Goal: Navigation & Orientation: Find specific page/section

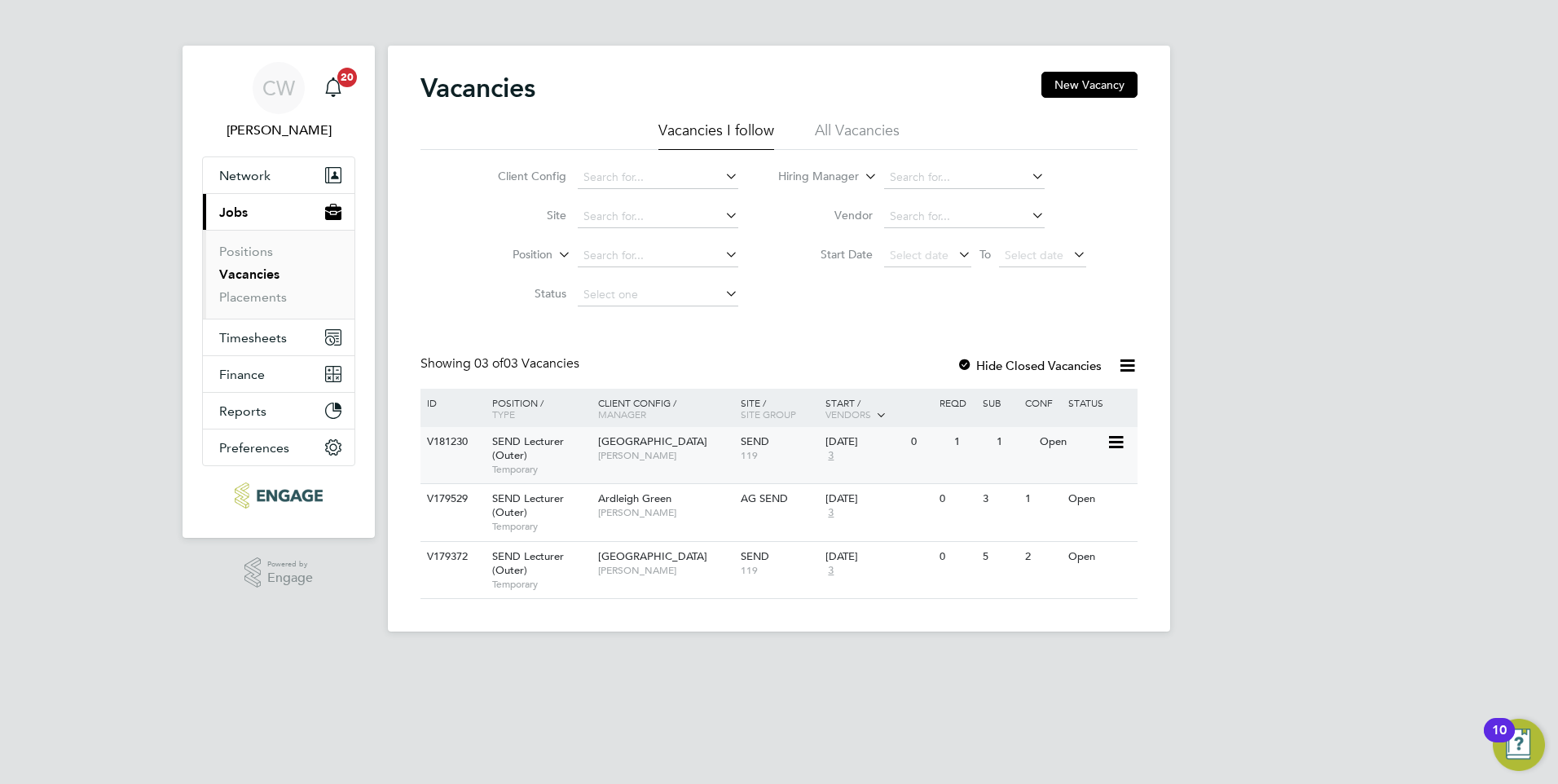
click at [661, 449] on div "Redbridge Campus Clair Windsor" at bounding box center [665, 449] width 142 height 43
click at [656, 507] on span "[PERSON_NAME]" at bounding box center [665, 513] width 134 height 13
click at [671, 558] on span "Epping Forest Campus" at bounding box center [653, 556] width 110 height 14
click at [674, 576] on span "[PERSON_NAME]" at bounding box center [665, 570] width 134 height 13
click at [627, 564] on span "[PERSON_NAME]" at bounding box center [665, 570] width 134 height 13
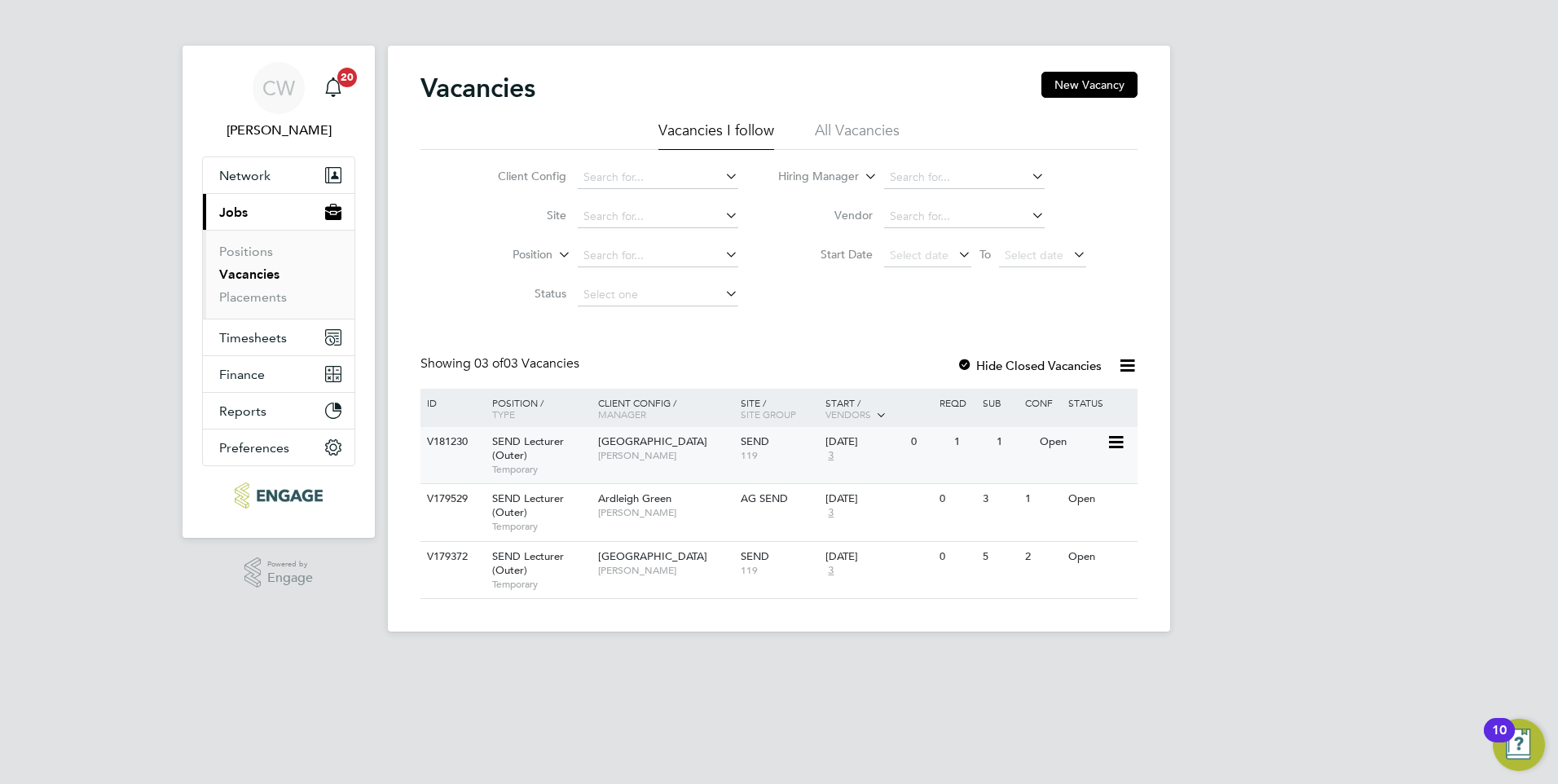
click at [637, 448] on span "[GEOGRAPHIC_DATA]" at bounding box center [653, 441] width 110 height 14
drag, startPoint x: 224, startPoint y: 338, endPoint x: 233, endPoint y: 342, distance: 9.8
click at [225, 338] on span "Timesheets" at bounding box center [253, 337] width 68 height 15
click at [256, 339] on span "Timesheets" at bounding box center [253, 337] width 68 height 15
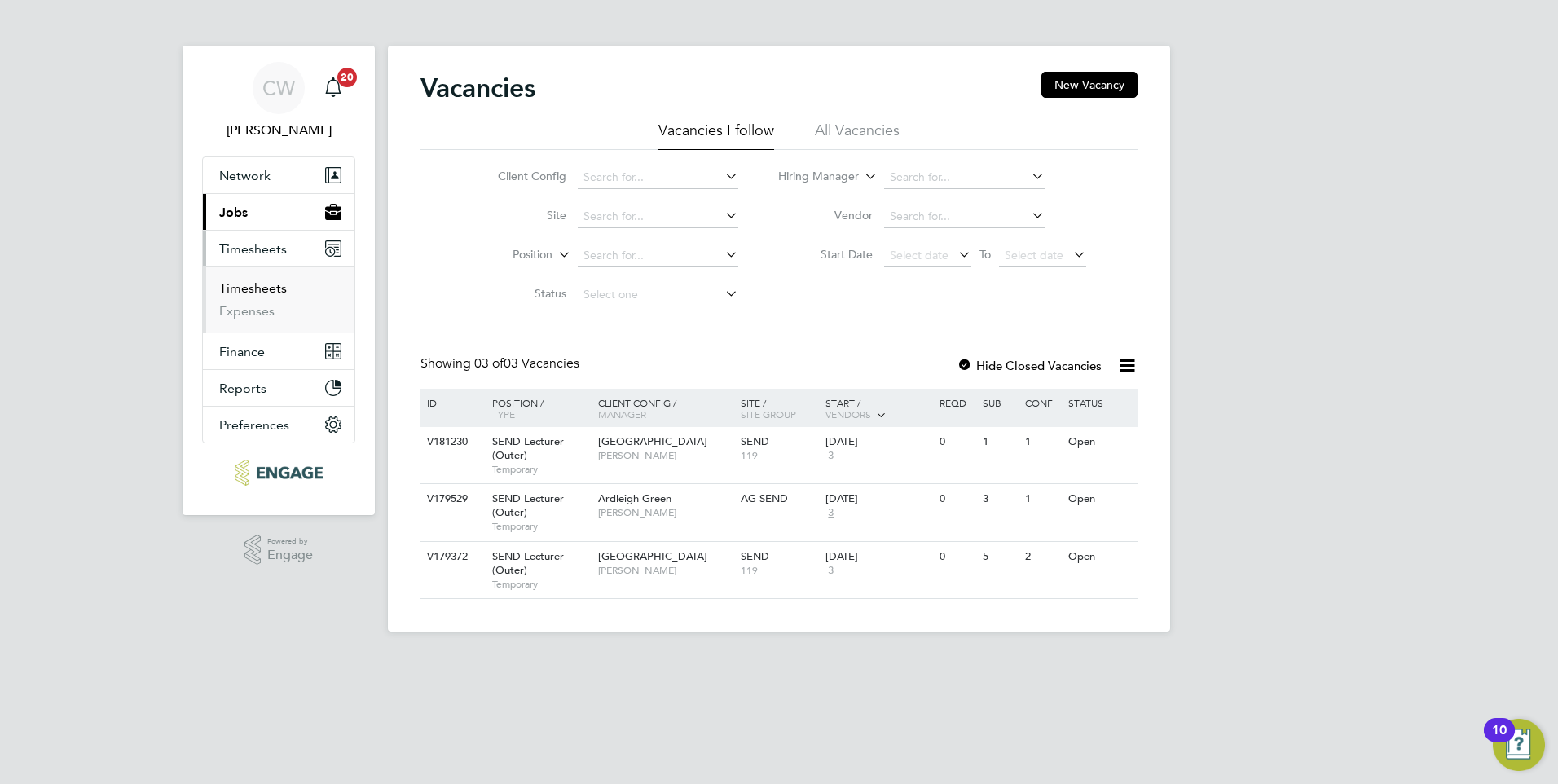
click at [253, 285] on link "Timesheets" at bounding box center [253, 287] width 68 height 15
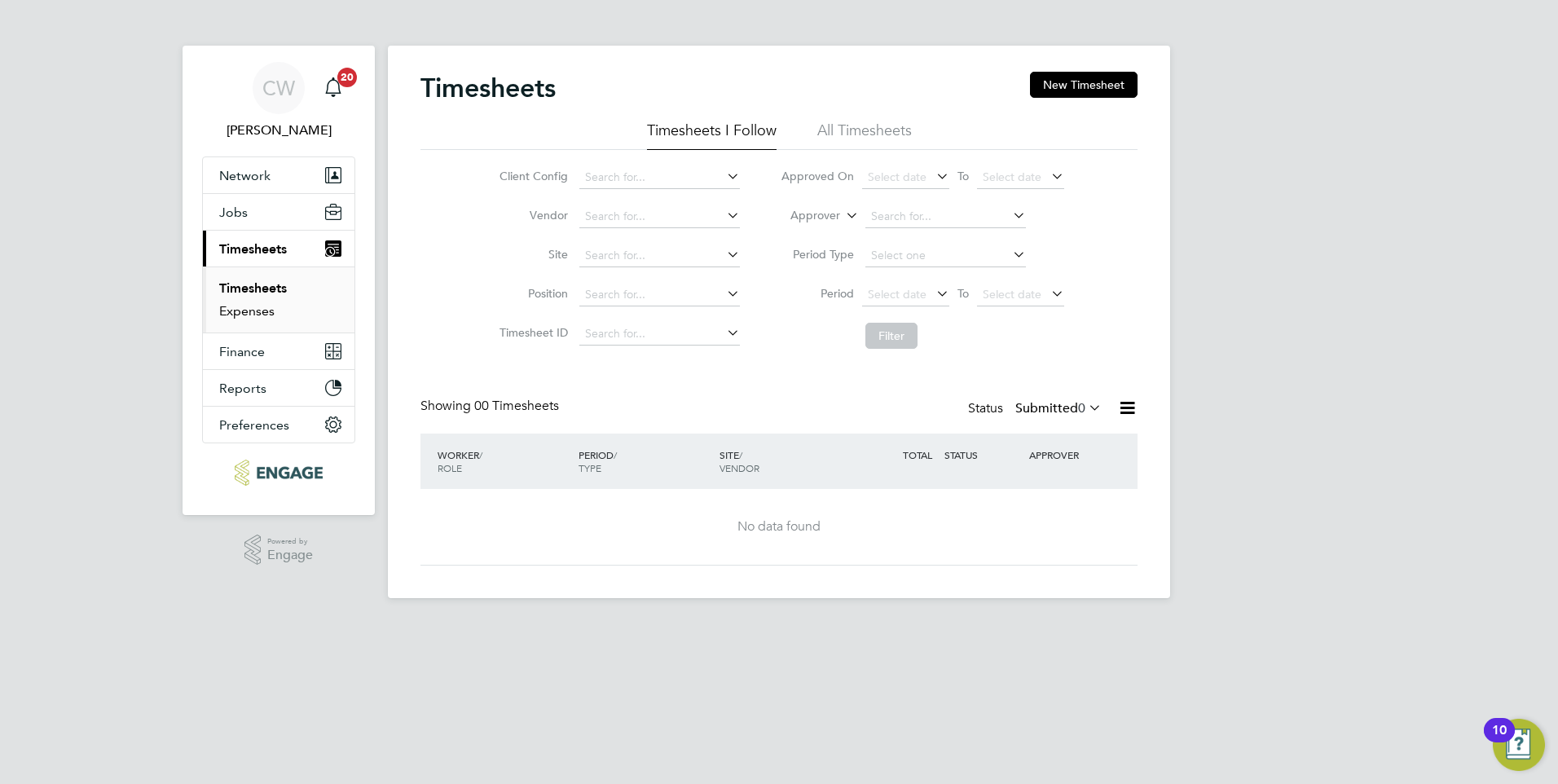
click at [248, 311] on link "Expenses" at bounding box center [247, 311] width 55 height 15
click at [243, 285] on link "Timesheets" at bounding box center [253, 287] width 68 height 15
click at [237, 207] on span "Jobs" at bounding box center [233, 212] width 28 height 15
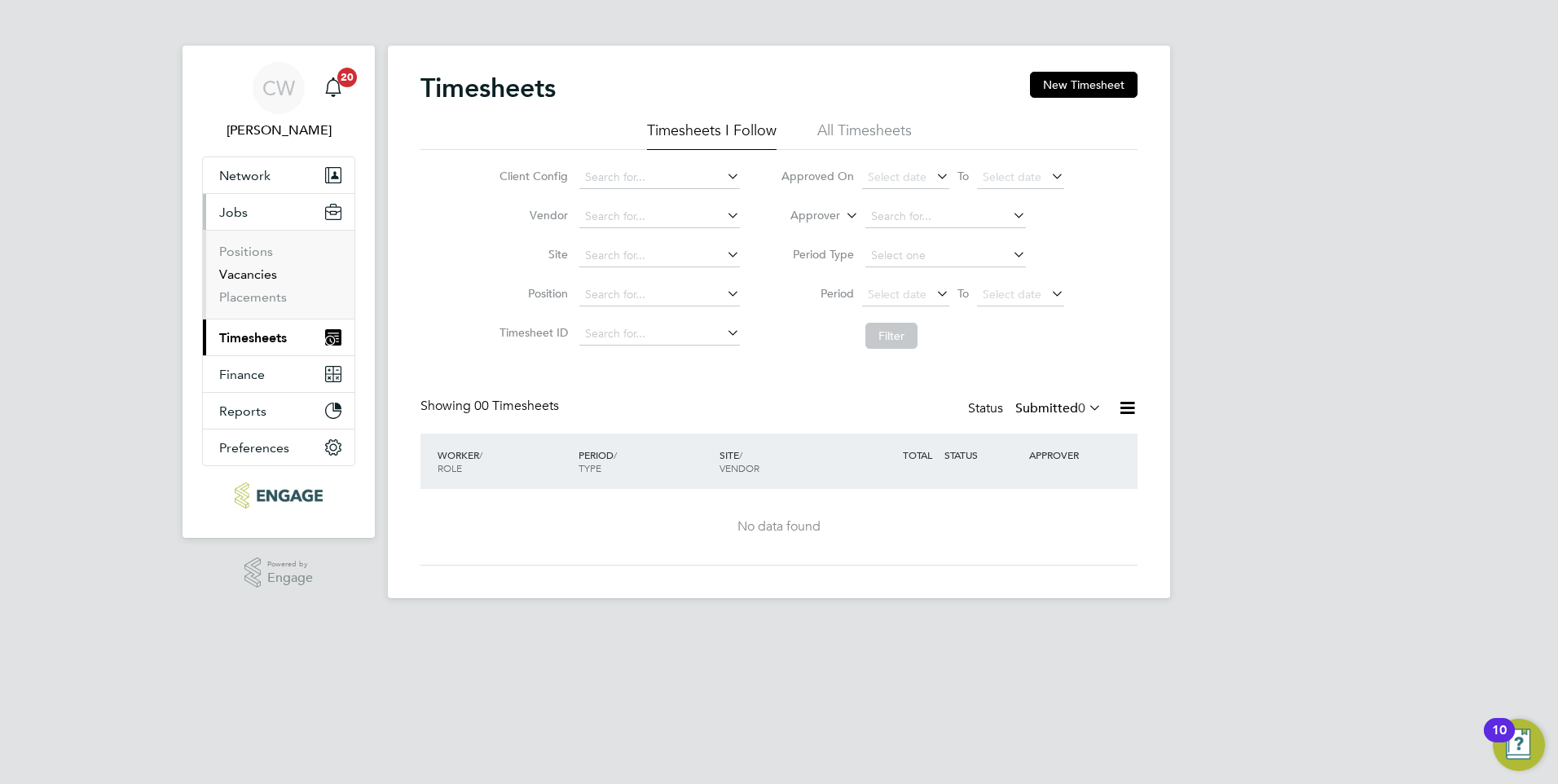
click at [240, 274] on link "Vacancies" at bounding box center [247, 273] width 58 height 15
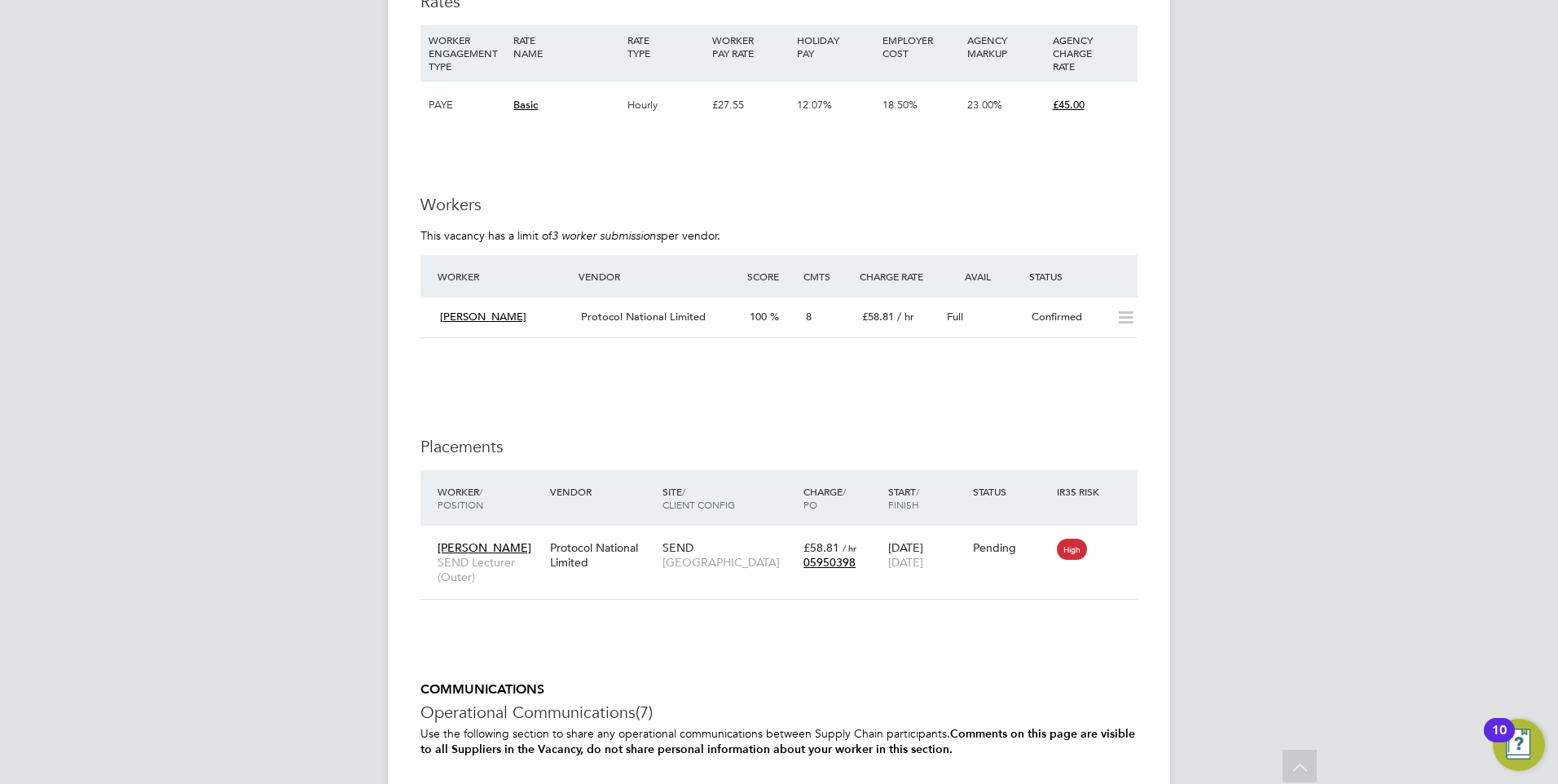
scroll to position [2688, 0]
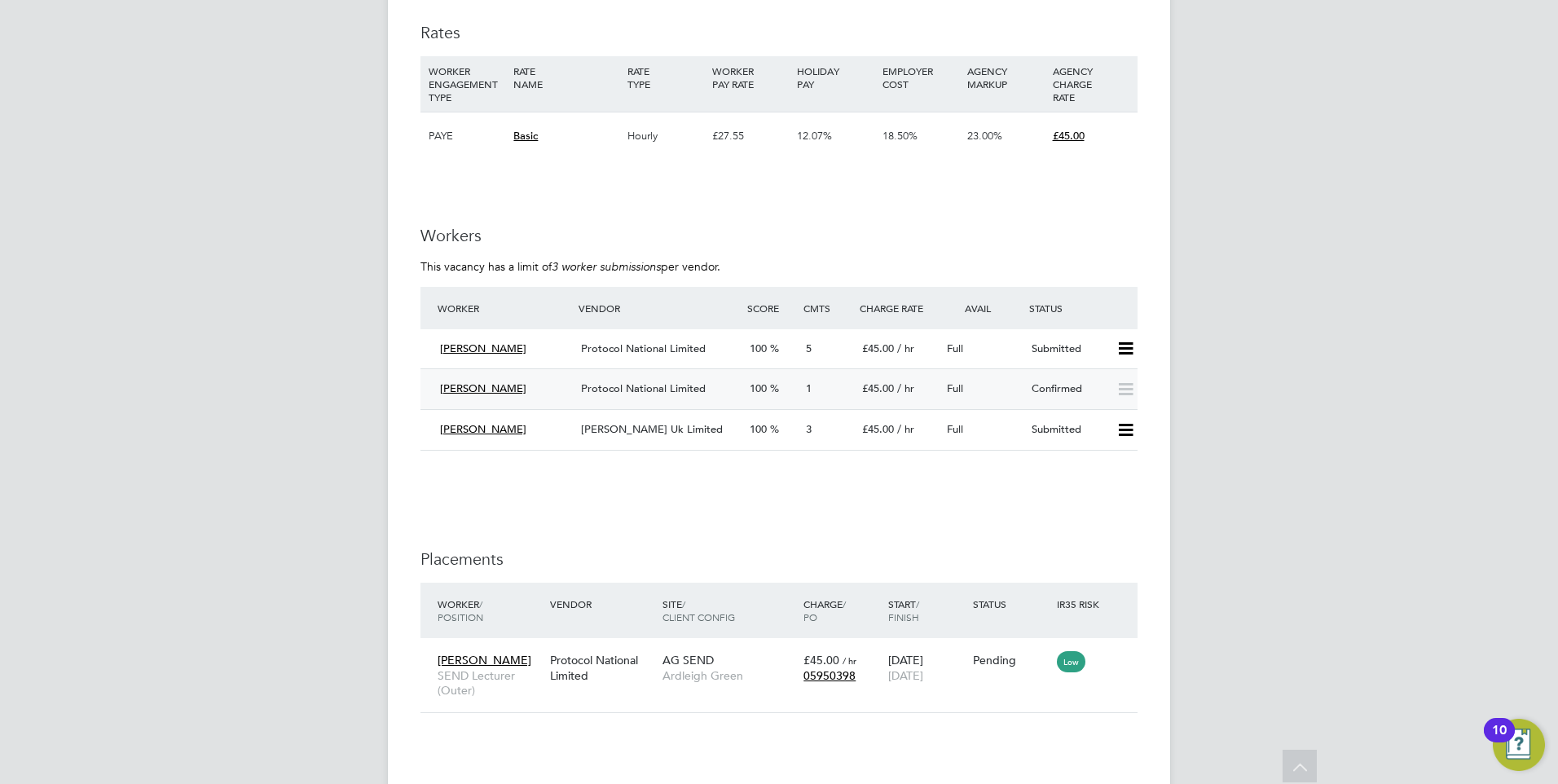
click at [474, 386] on span "Shazia Rahim" at bounding box center [483, 388] width 86 height 14
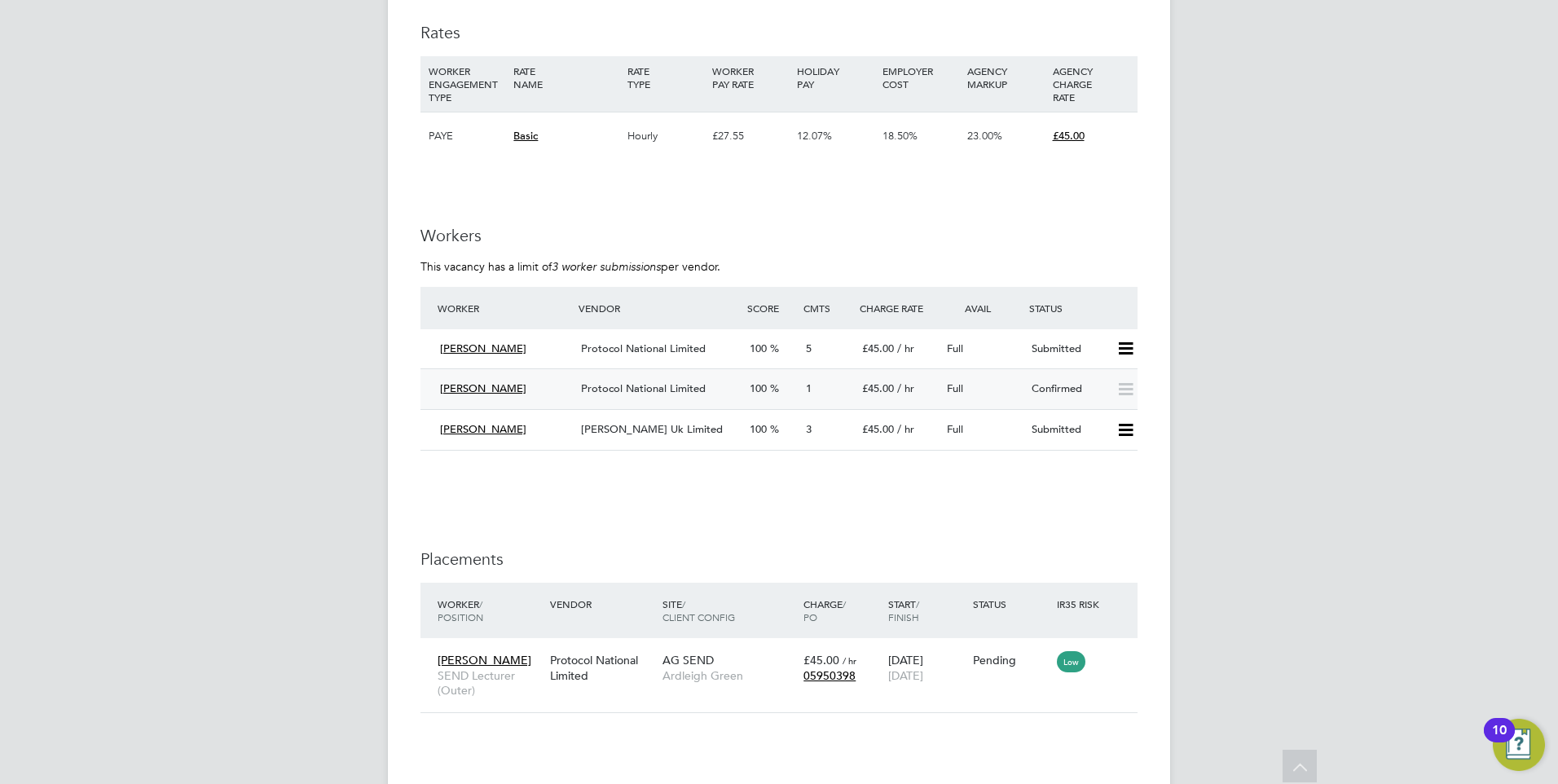
click at [686, 387] on span "Protocol National Limited" at bounding box center [644, 388] width 125 height 14
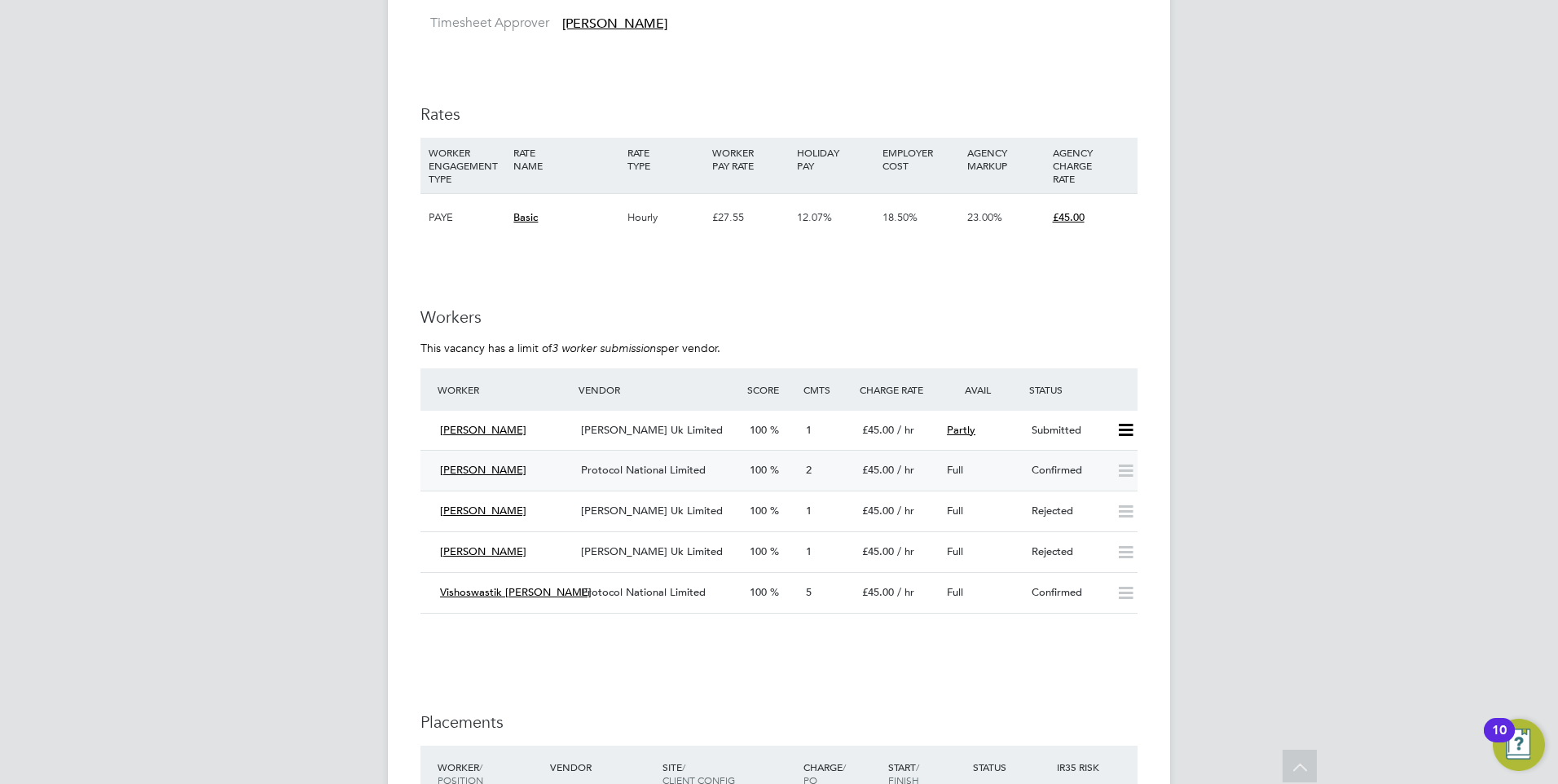
click at [1116, 472] on icon at bounding box center [1125, 471] width 20 height 13
click at [1067, 465] on div "Confirmed" at bounding box center [1067, 471] width 85 height 27
